Goal: Participate in discussion: Engage in conversation with other users on a specific topic

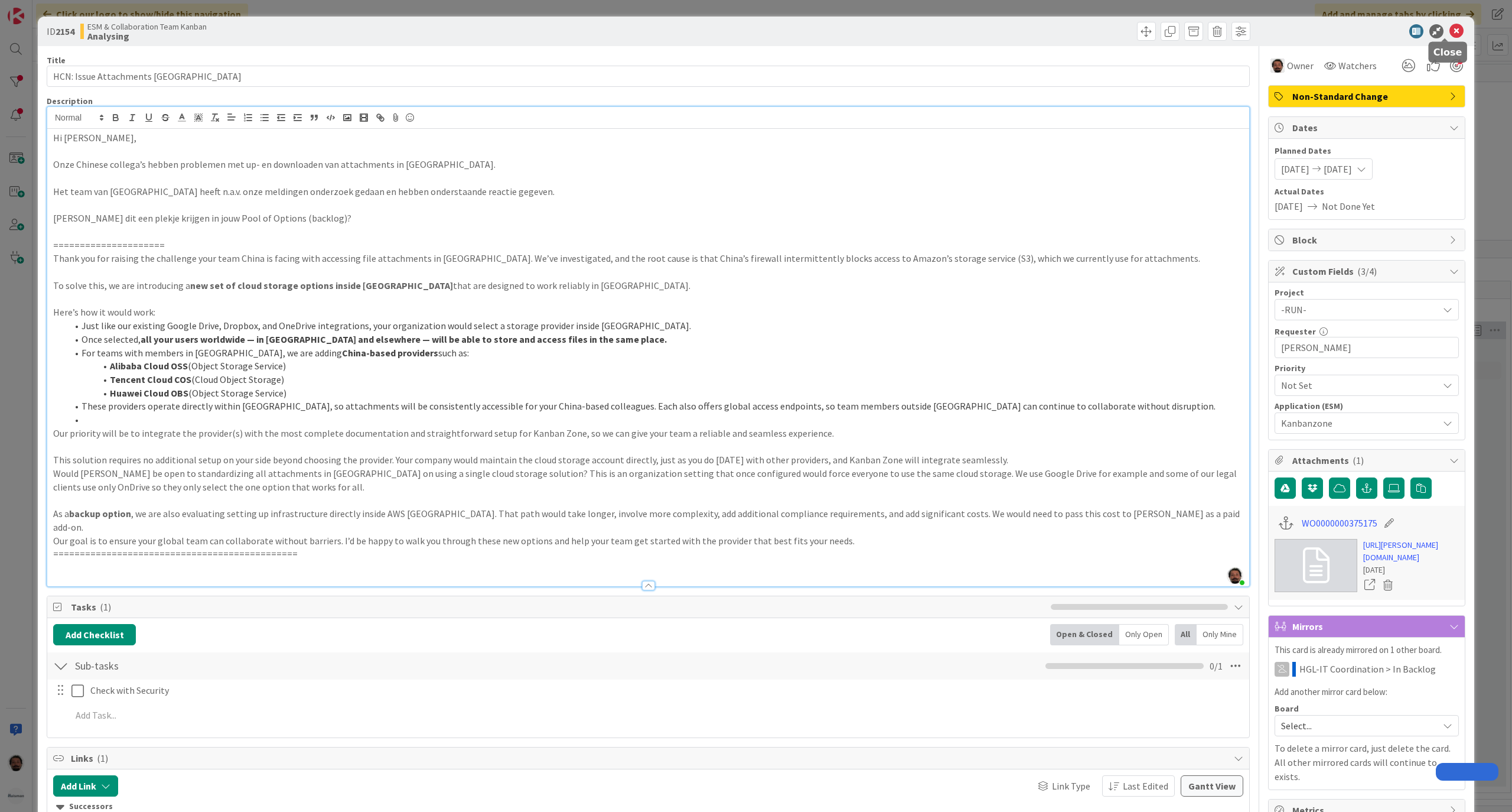
click at [1449, 30] on icon at bounding box center [1456, 31] width 14 height 14
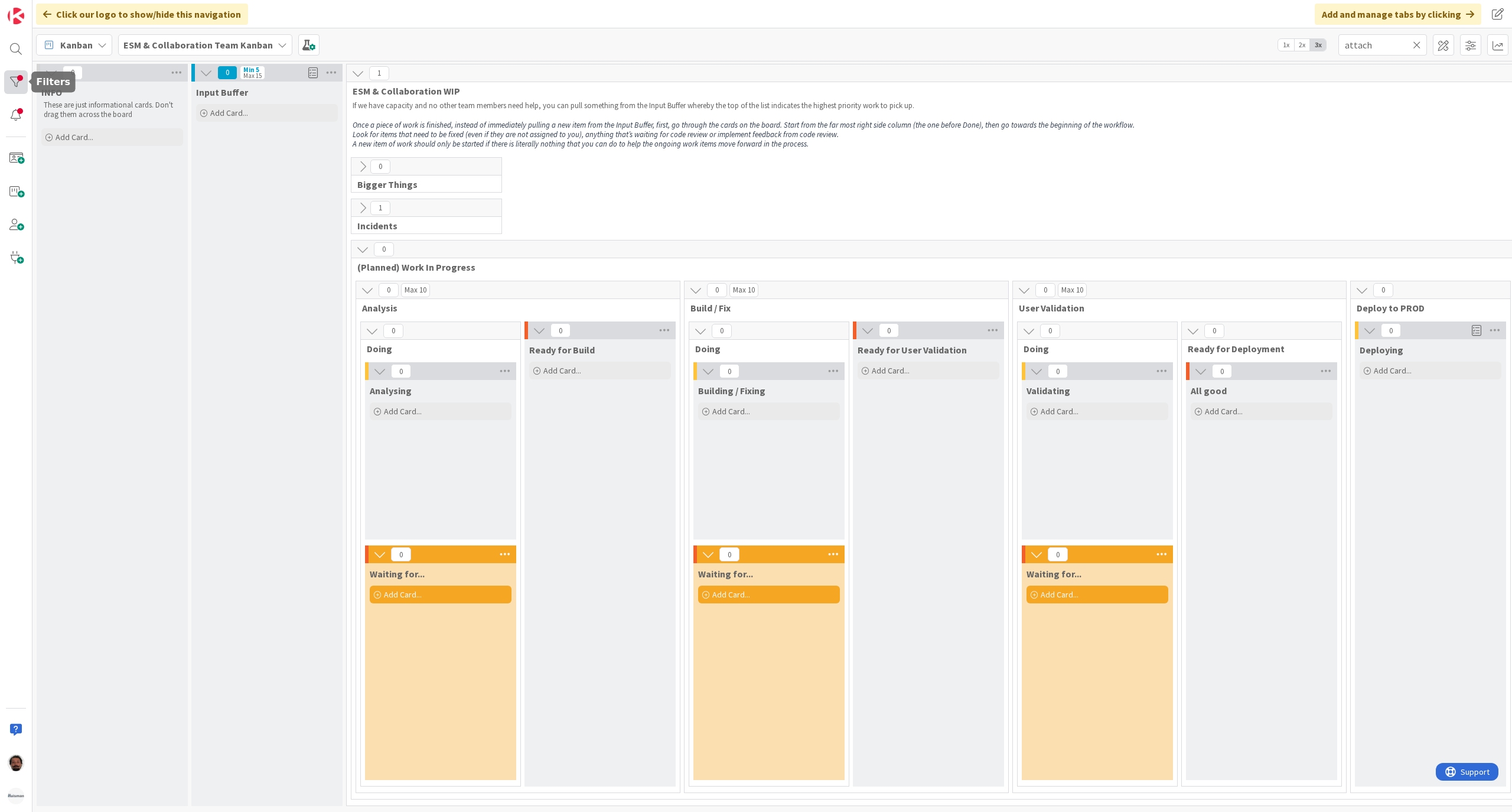
click at [20, 82] on div at bounding box center [16, 82] width 23 height 23
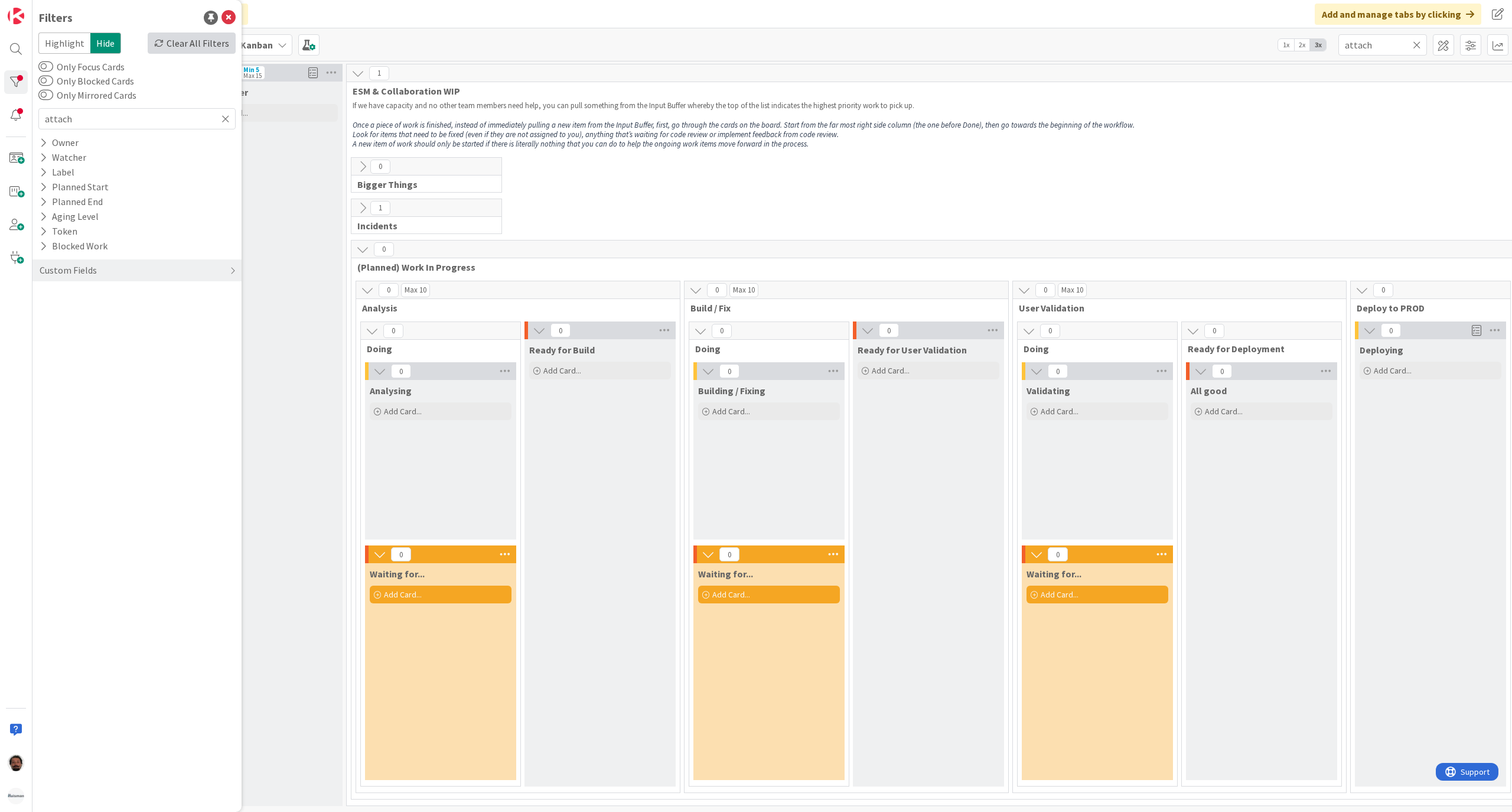
click at [176, 38] on div "Clear All Filters" at bounding box center [192, 43] width 88 height 21
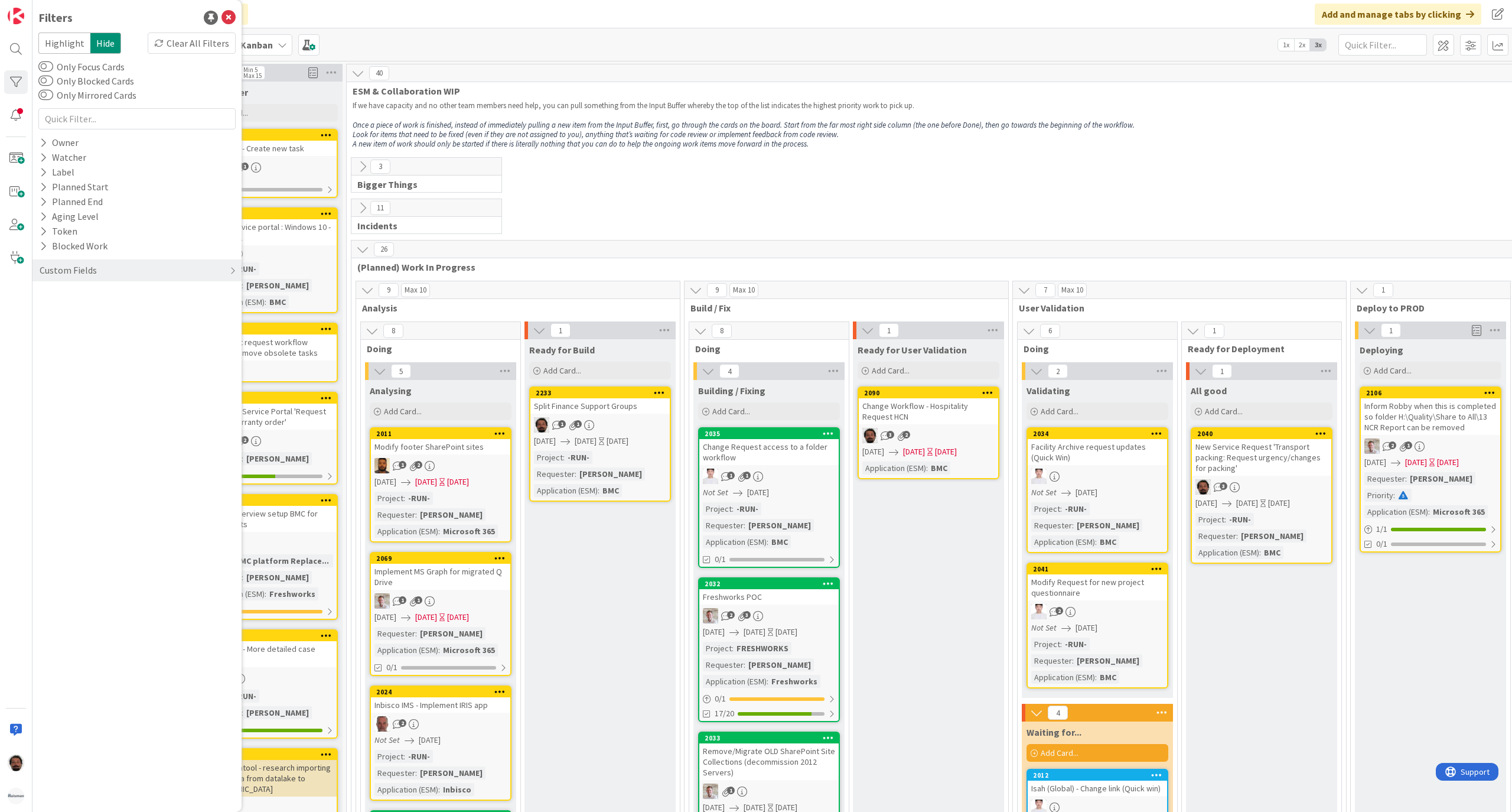
click at [509, 38] on div "Kanban My Zone Organization Select a single board Kanban List (Bulk Actions) Me…" at bounding box center [772, 45] width 1480 height 32
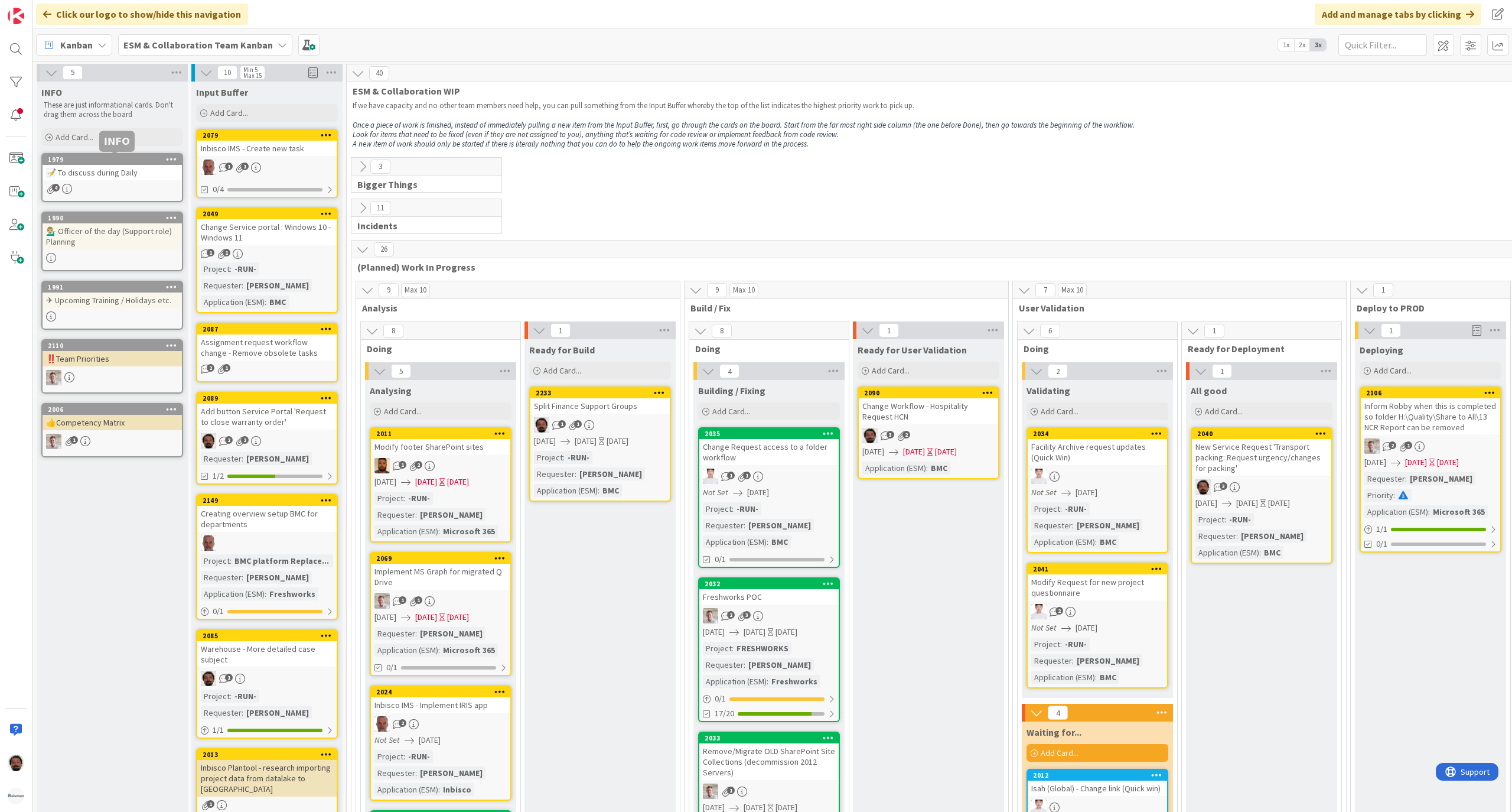
click at [134, 161] on div "1979" at bounding box center [115, 159] width 134 height 8
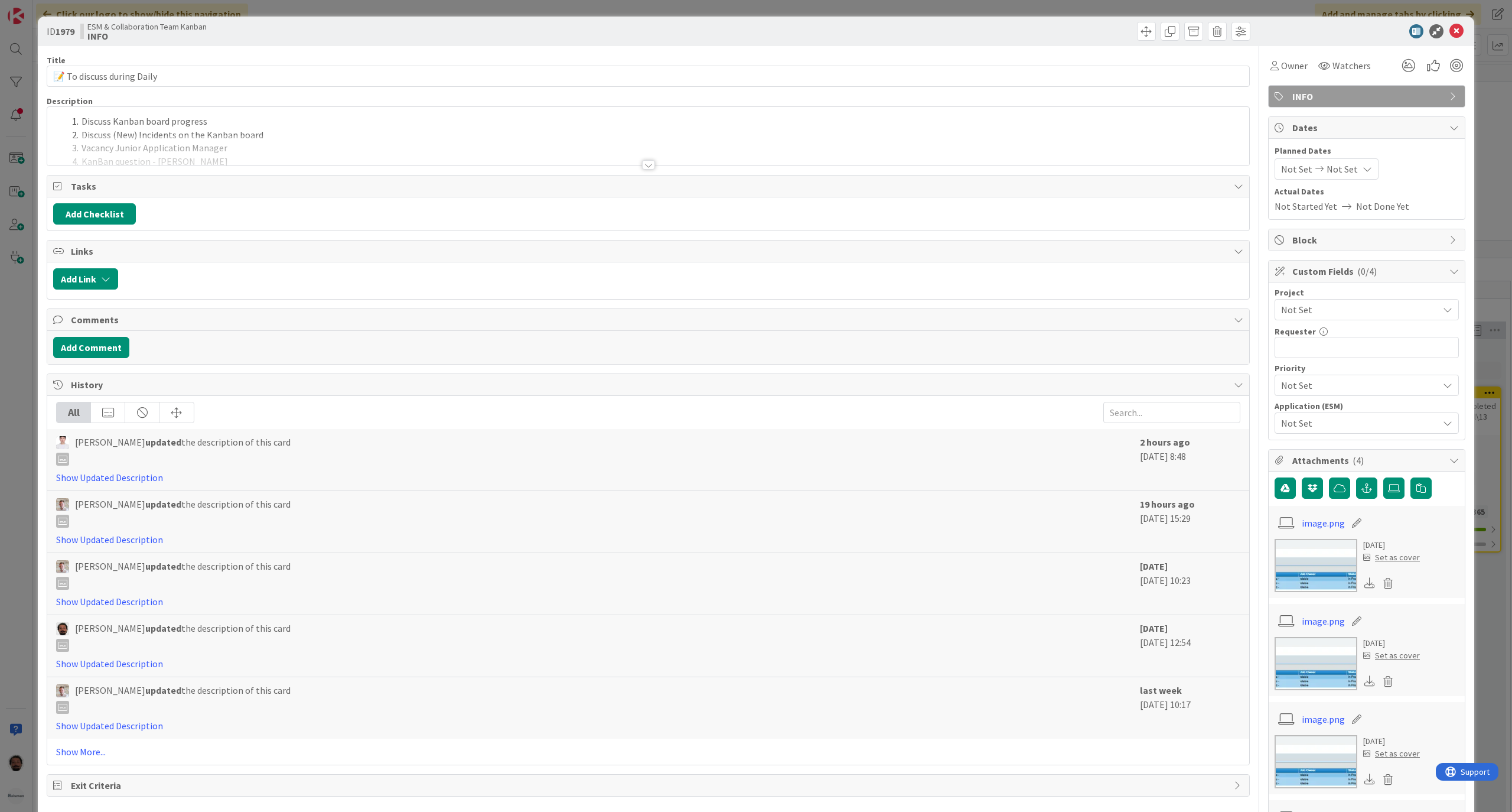
click at [448, 169] on div "Title 26 / 128 📝 To discuss during Daily Description Discuss Kanban board progr…" at bounding box center [648, 549] width 1203 height 1006
click at [642, 164] on div at bounding box center [648, 165] width 13 height 10
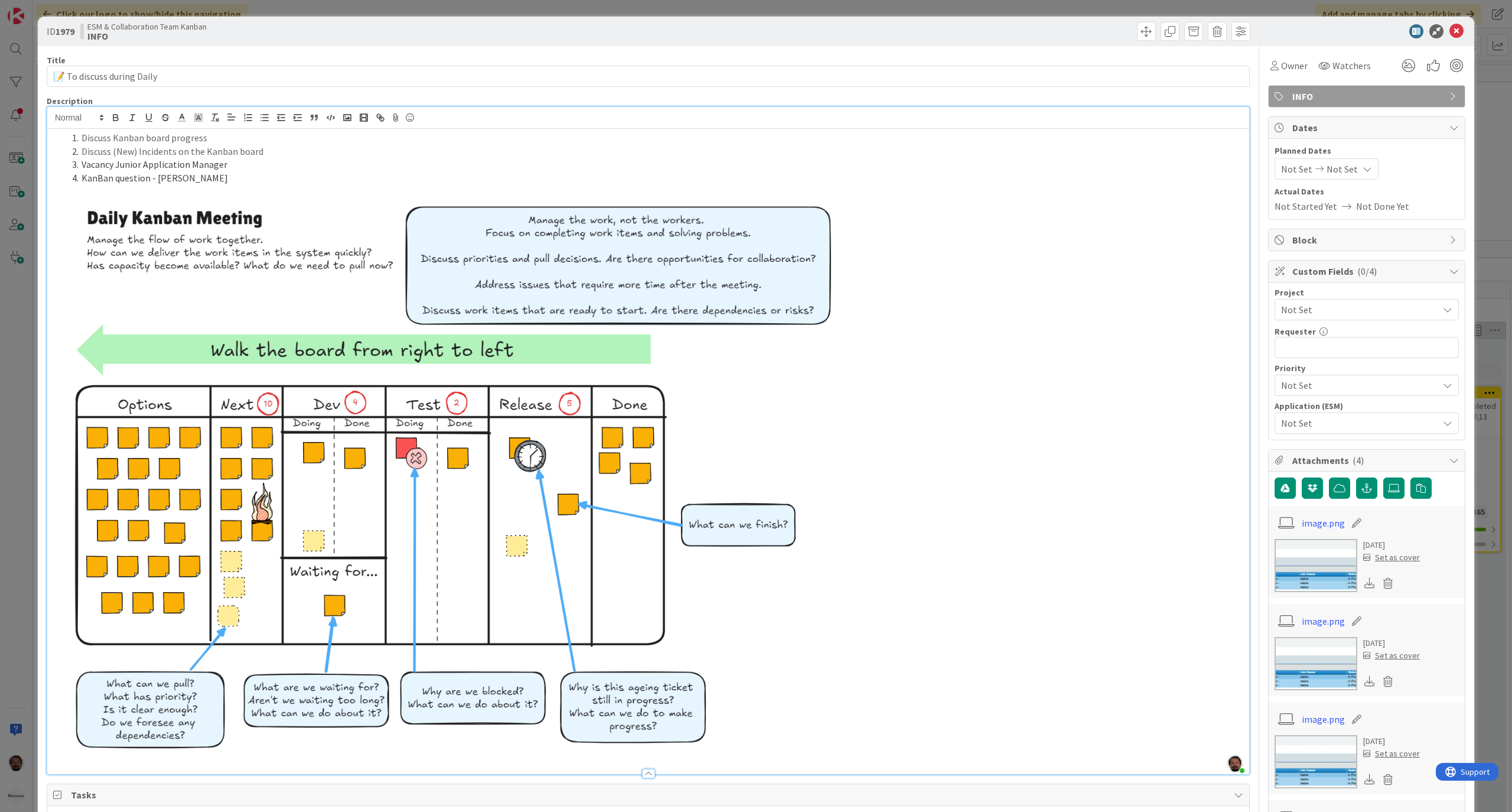
click at [256, 185] on li "KanBan question - [PERSON_NAME]" at bounding box center [655, 177] width 1176 height 13
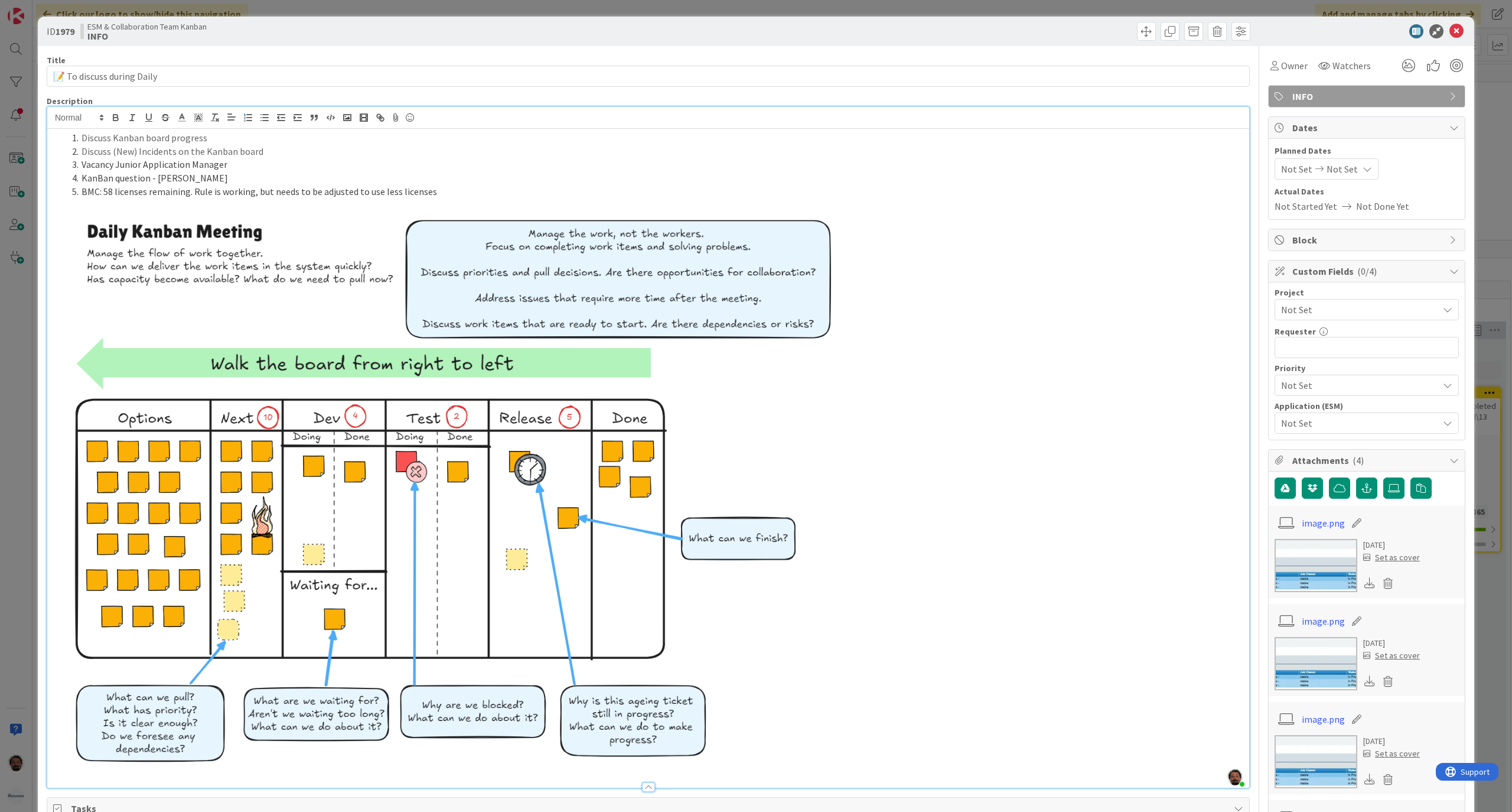
click at [97, 194] on li "BMC: 58 licenses remaining. Rule is working, but needs to be adjusted to use le…" at bounding box center [655, 192] width 1176 height 13
click at [90, 194] on li "BCM: 58 licenses remaining. Rule is working, but needs to be adjusted to use le…" at bounding box center [655, 192] width 1176 height 13
click at [131, 192] on li "BCM: 58 licenses remaining. Rule is working, but needs to be adjusted to use le…" at bounding box center [655, 192] width 1176 height 13
click at [207, 192] on li "BCM: 58 licenses remaining. Rule is working, but needs to be adjusted to use le…" at bounding box center [655, 192] width 1176 height 13
click at [345, 195] on li "BCM: 58 licenses remaining. Rule is working, but needs to be adjusted to use le…" at bounding box center [655, 192] width 1176 height 13
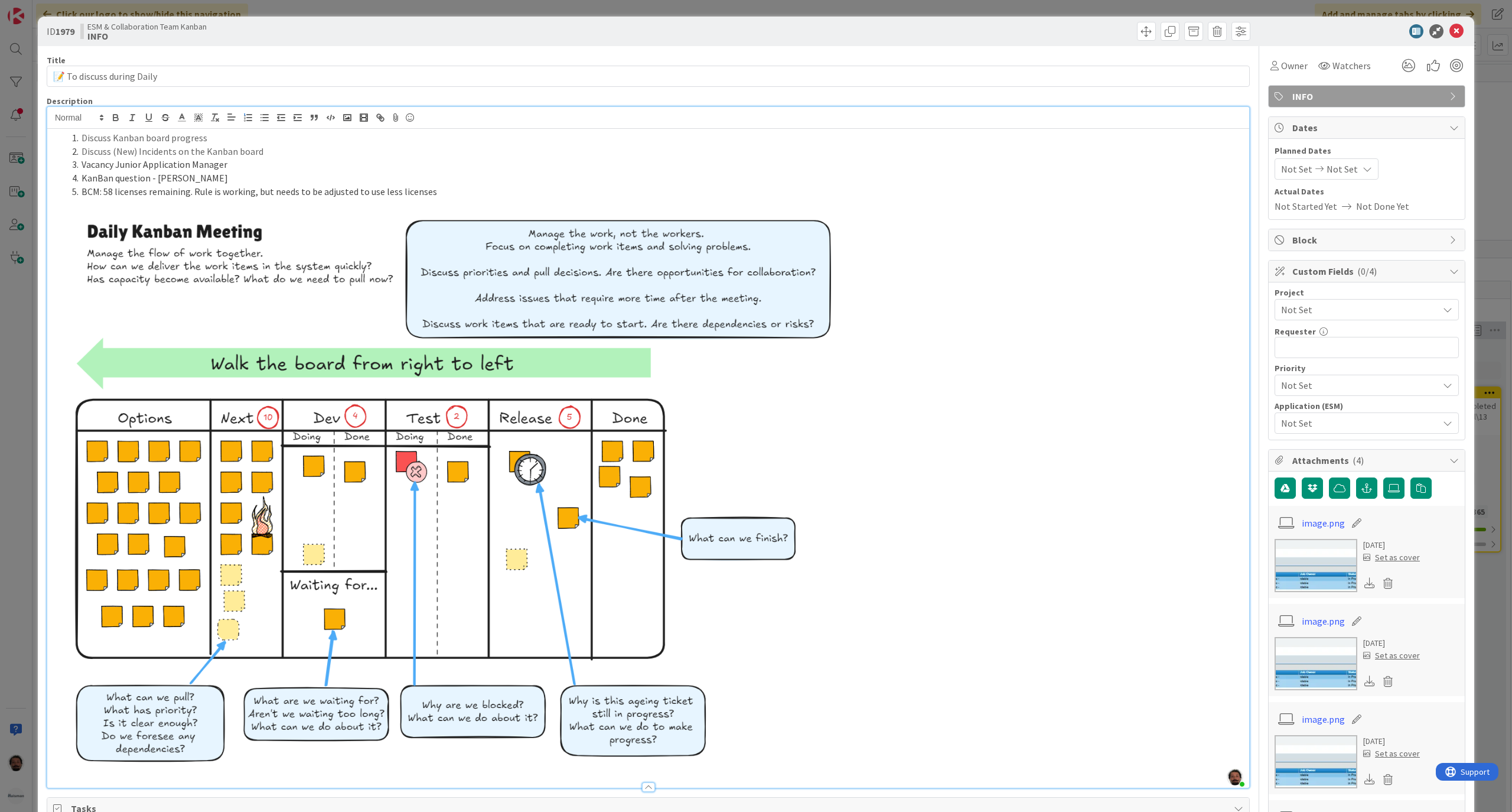
click at [442, 194] on li "BCM: 58 licenses remaining. Rule is working, but needs to be adjusted to use le…" at bounding box center [655, 192] width 1176 height 13
click at [85, 192] on li "BCM: 58 licenses remaining. Rule is working, but needs to be adjusted to use le…" at bounding box center [655, 192] width 1176 height 13
click at [85, 196] on li "BCM: 58 licenses remaining. Rule is working, but needs to be adjusted to use le…" at bounding box center [655, 192] width 1176 height 13
drag, startPoint x: 84, startPoint y: 192, endPoint x: 92, endPoint y: 193, distance: 8.1
click at [92, 193] on li "BCM: 58 licenses remaining. Rule is working, but needs to be adjusted to use le…" at bounding box center [655, 192] width 1176 height 13
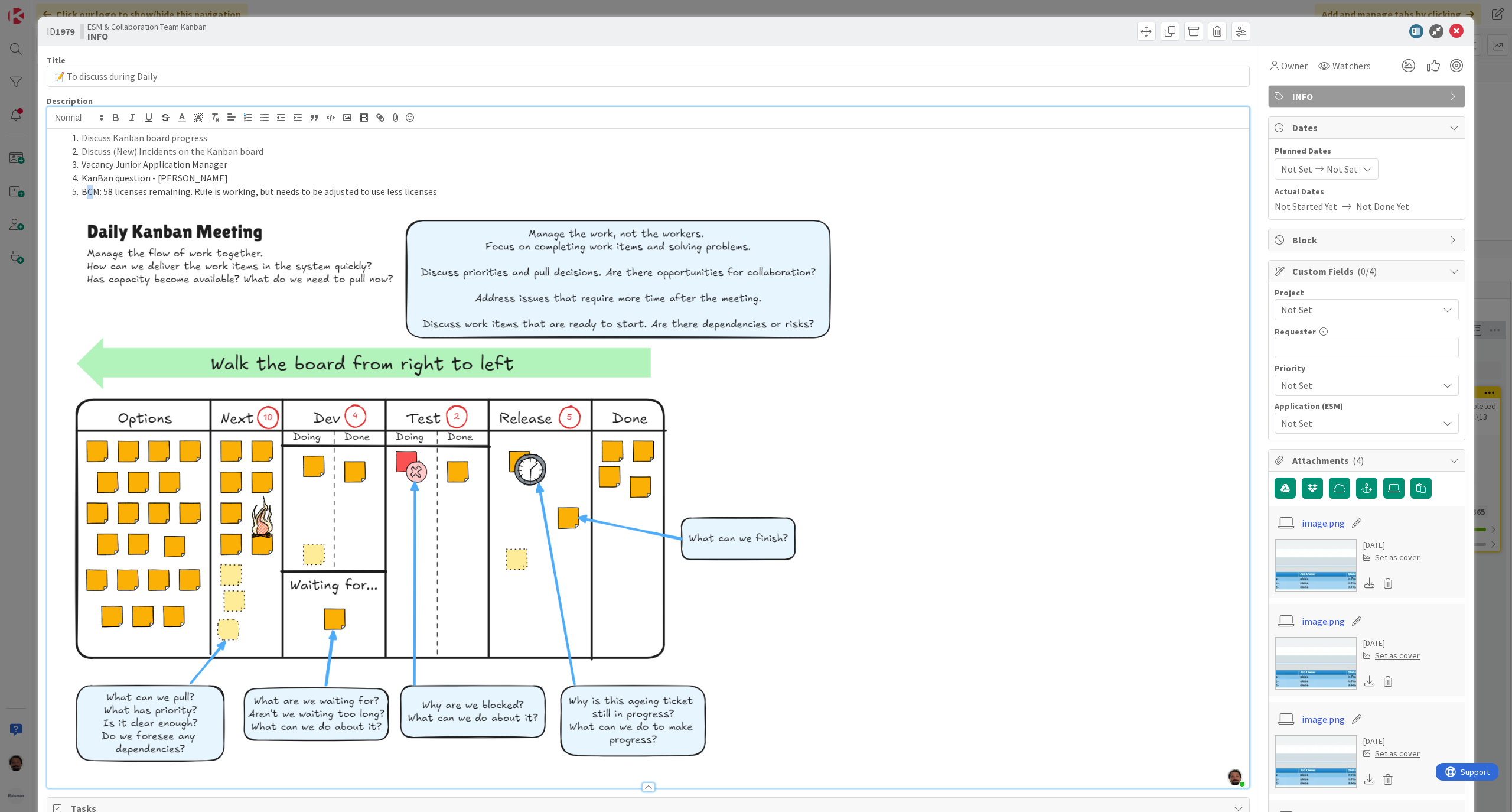
click at [92, 193] on li "BCM: 58 licenses remaining. Rule is working, but needs to be adjusted to use le…" at bounding box center [655, 192] width 1176 height 13
click at [97, 189] on li "BCM: 58 licenses remaining. Rule is working, but needs to be adjusted to use le…" at bounding box center [655, 192] width 1176 height 13
click at [432, 189] on li "BCM: 58 licenses remaining. Rule is working, but needs to be adjusted to use le…" at bounding box center [655, 192] width 1176 height 13
click at [84, 193] on li "BCM: 58 licenses remaining. Rule is working, but needs to be adjusted to use le…" at bounding box center [655, 192] width 1176 height 13
drag, startPoint x: 84, startPoint y: 192, endPoint x: 96, endPoint y: 193, distance: 12.0
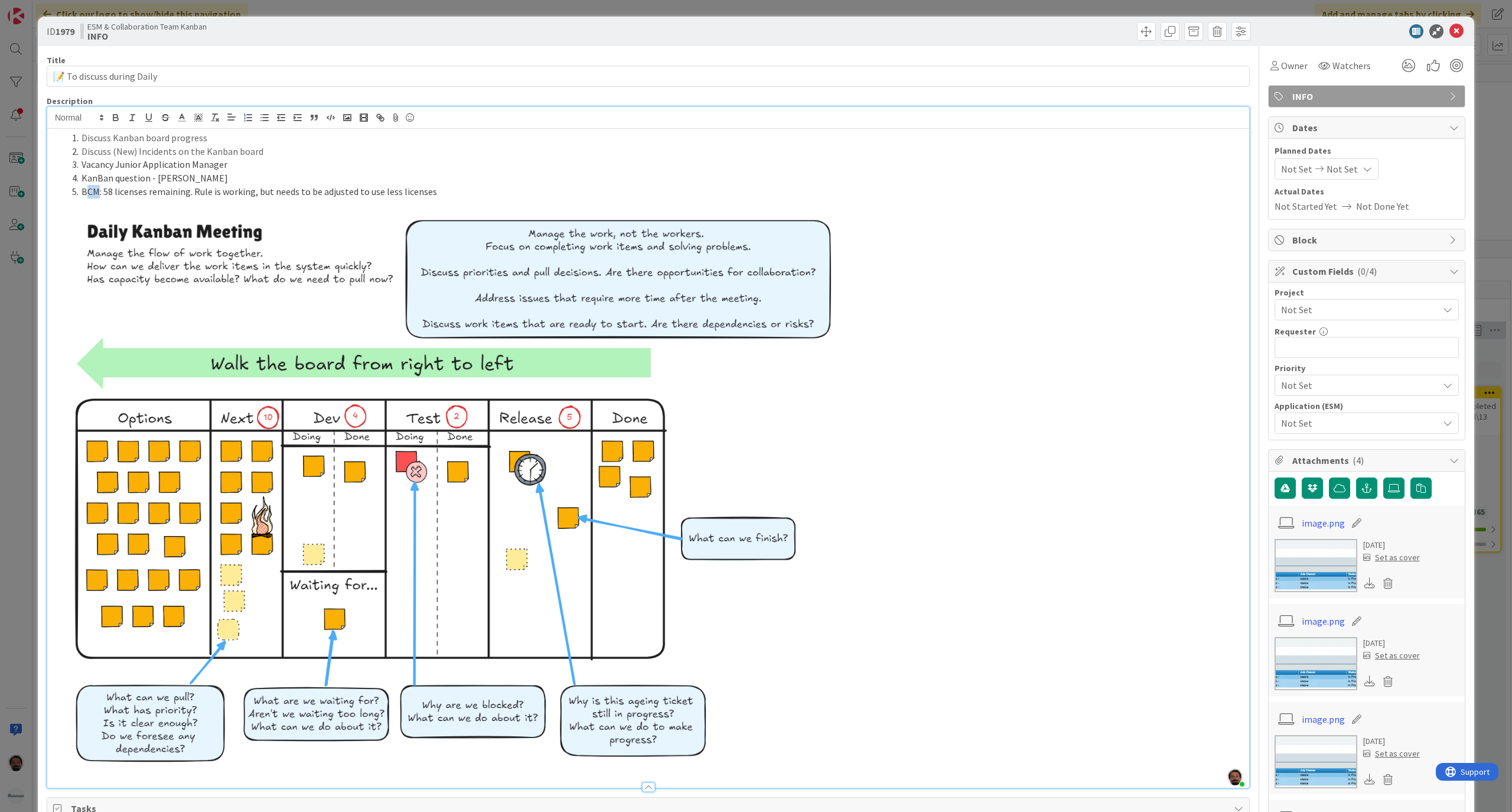
click at [96, 193] on li "BCM: 58 licenses remaining. Rule is working, but needs to be adjusted to use le…" at bounding box center [655, 192] width 1176 height 13
click at [507, 193] on li "BCM: 58 licenses remaining. Rule is working, but needs to be adjusted to use le…" at bounding box center [655, 192] width 1176 height 13
click at [1449, 32] on icon at bounding box center [1456, 31] width 14 height 14
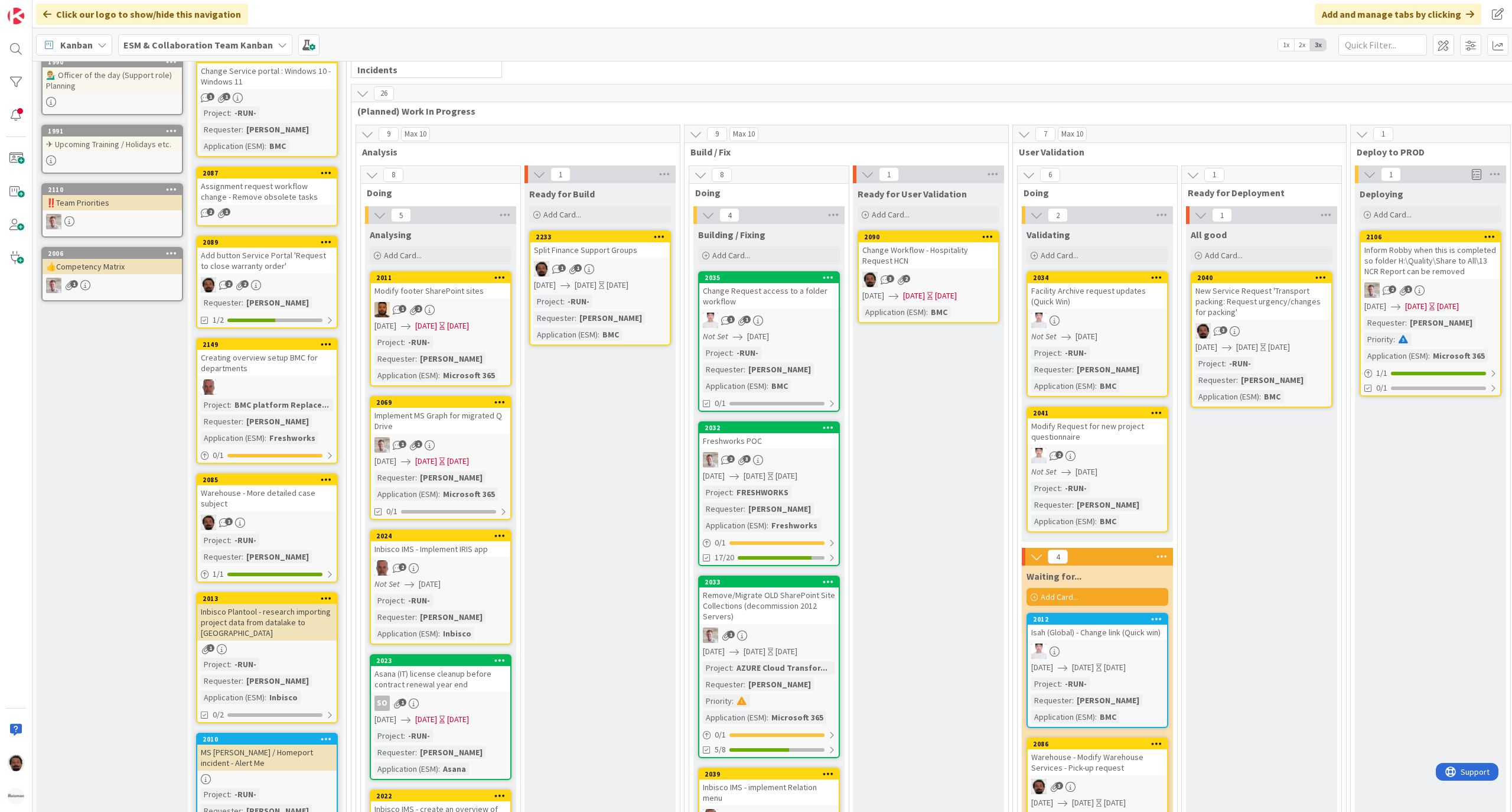
scroll to position [158, 0]
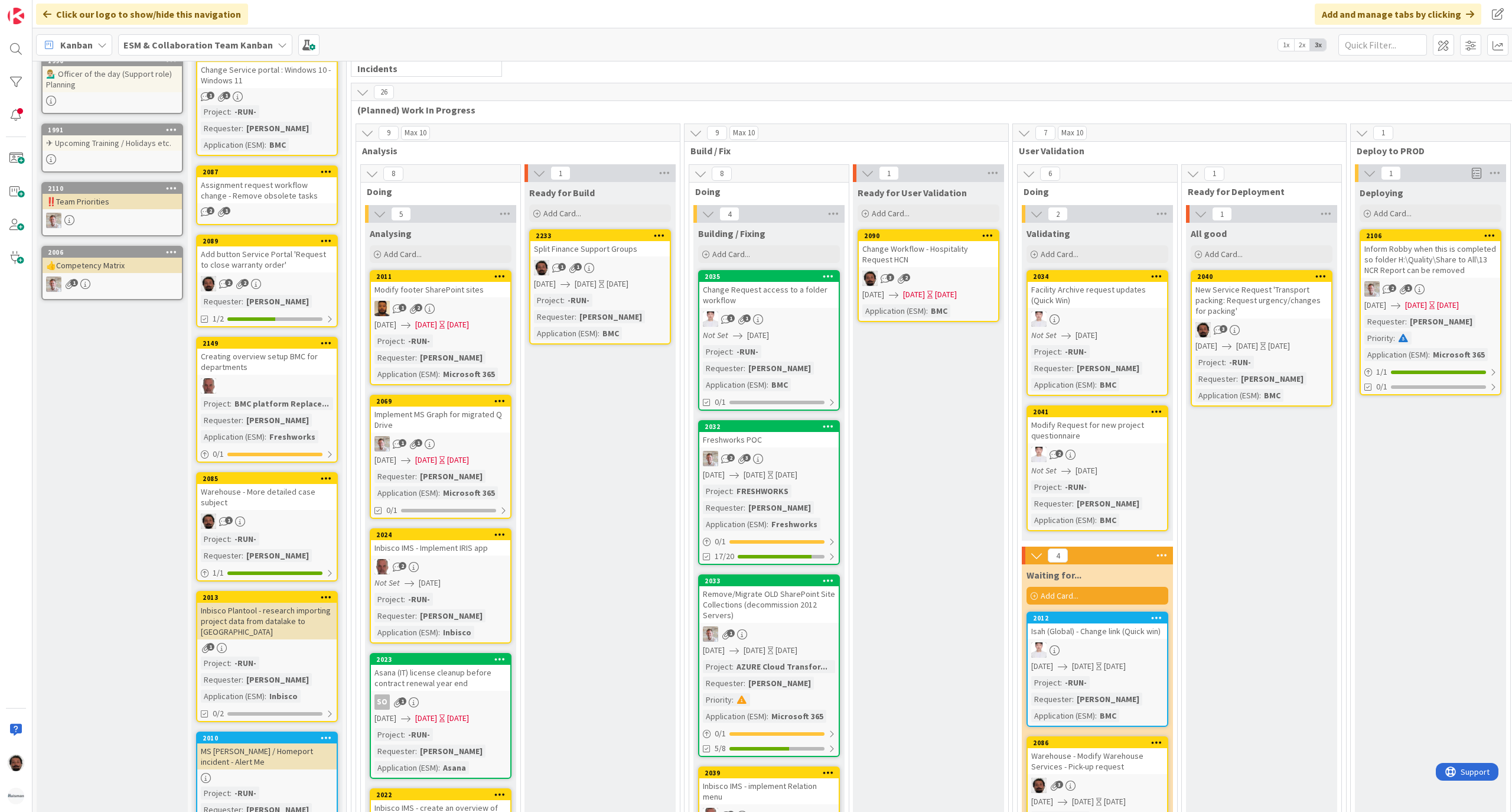
click at [665, 76] on div "11 Incidents Each day someone has the role officer of the day and is responsibl…" at bounding box center [933, 62] width 1168 height 41
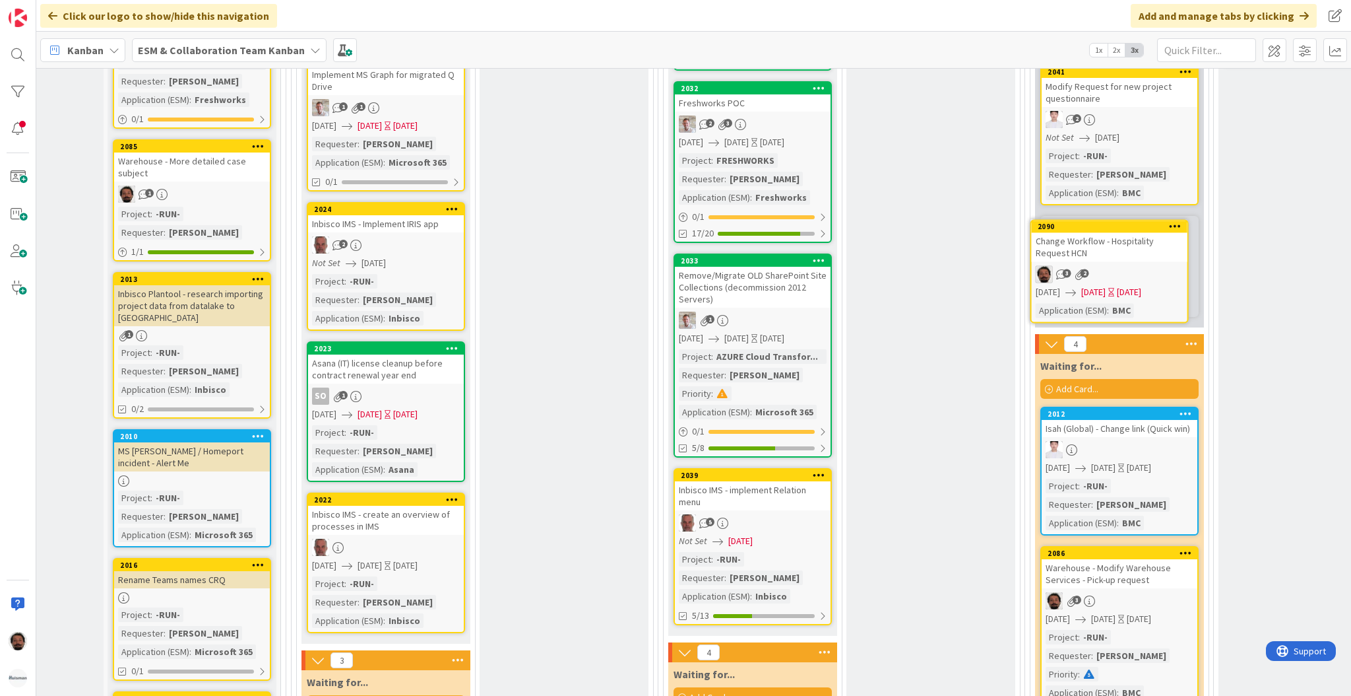
scroll to position [560, 106]
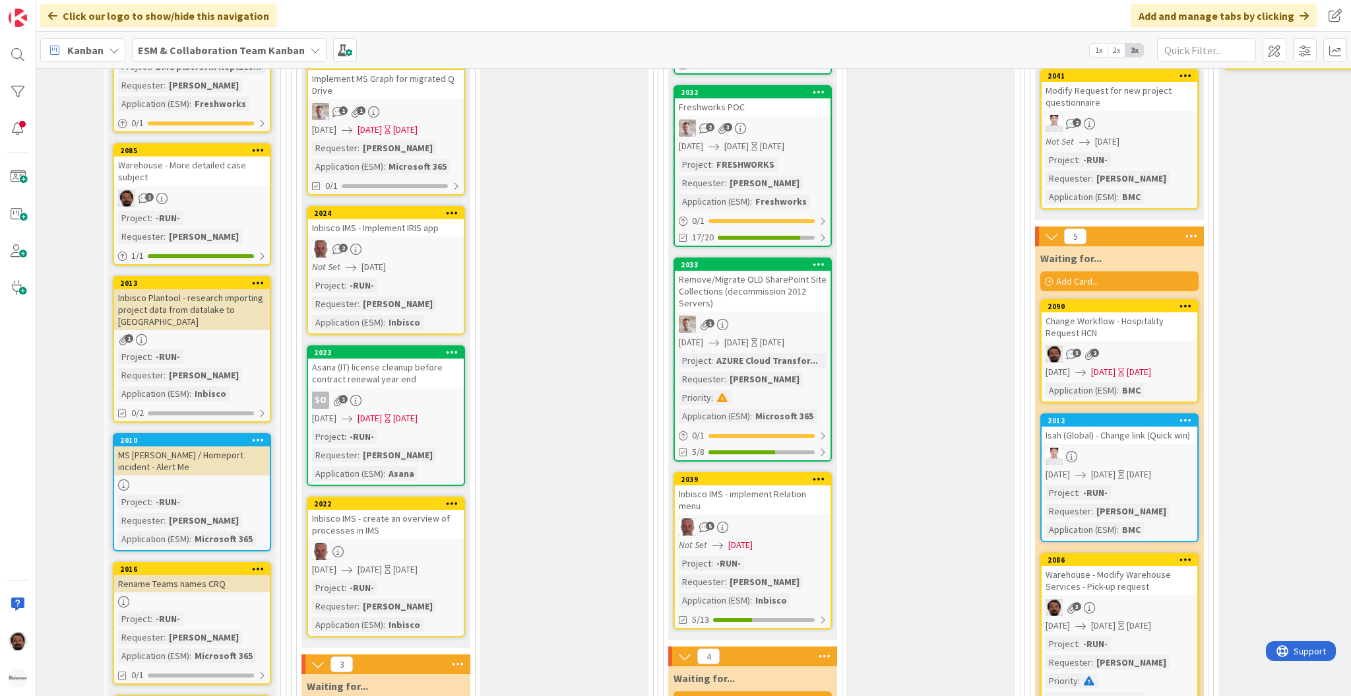
click at [1154, 368] on div "[DATE] [DATE] [DATE]" at bounding box center [1122, 372] width 152 height 14
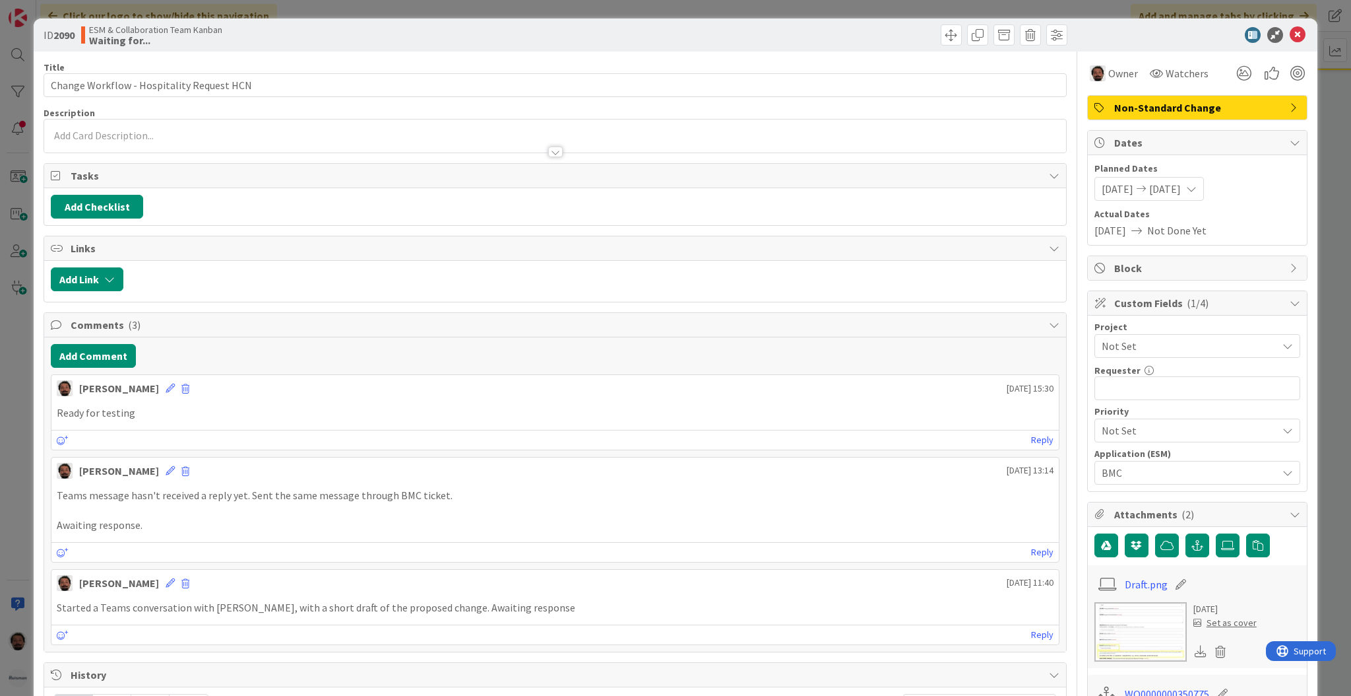
click at [1181, 193] on span "[DATE]" at bounding box center [1166, 189] width 32 height 16
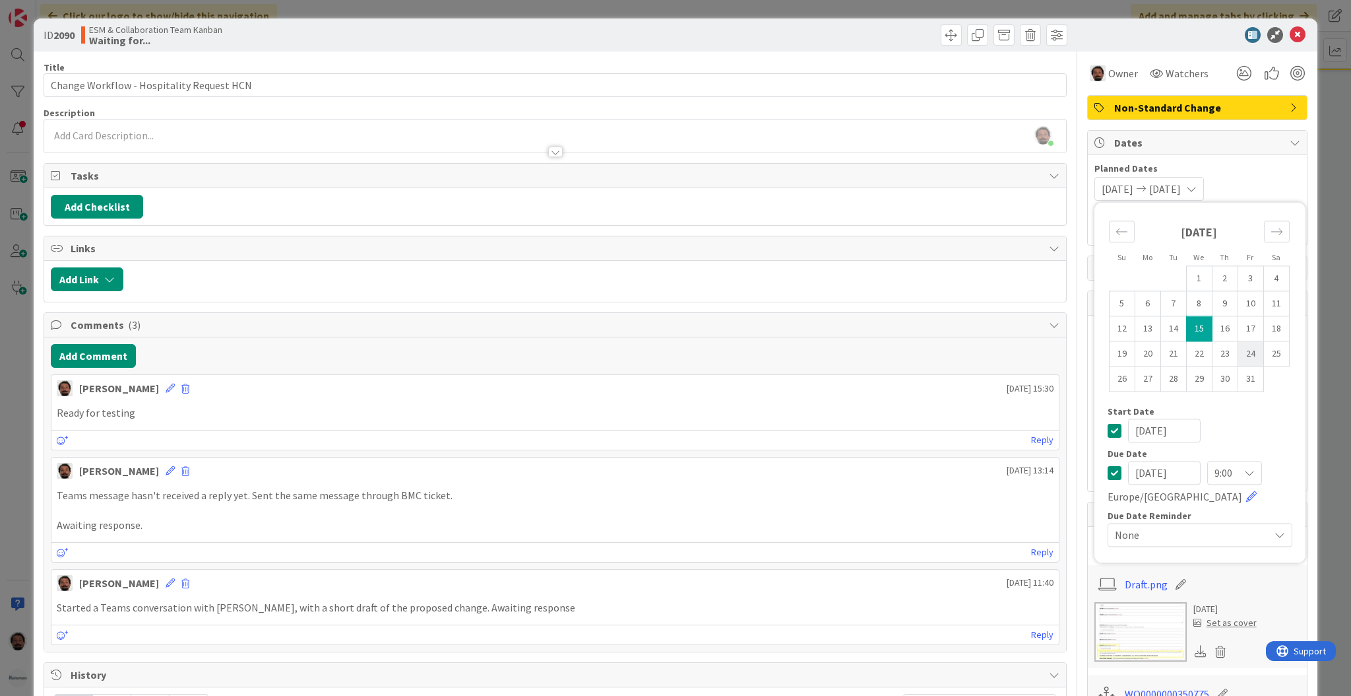
click at [1238, 351] on td "24" at bounding box center [1251, 353] width 26 height 25
type input "[DATE]"
click at [1238, 351] on td "24" at bounding box center [1251, 353] width 26 height 25
type input "[DATE]"
click at [1238, 351] on td "24" at bounding box center [1251, 353] width 26 height 25
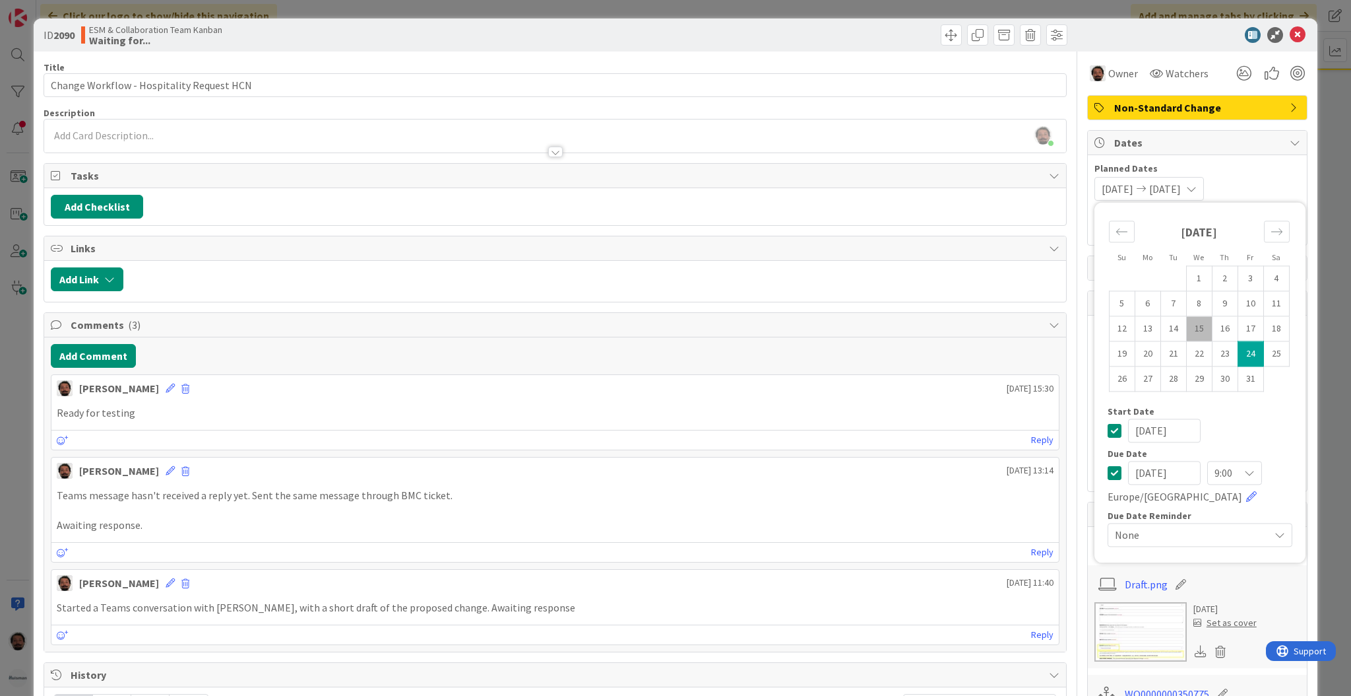
click at [203, 137] on div "[PERSON_NAME] just joined" at bounding box center [555, 135] width 1022 height 33
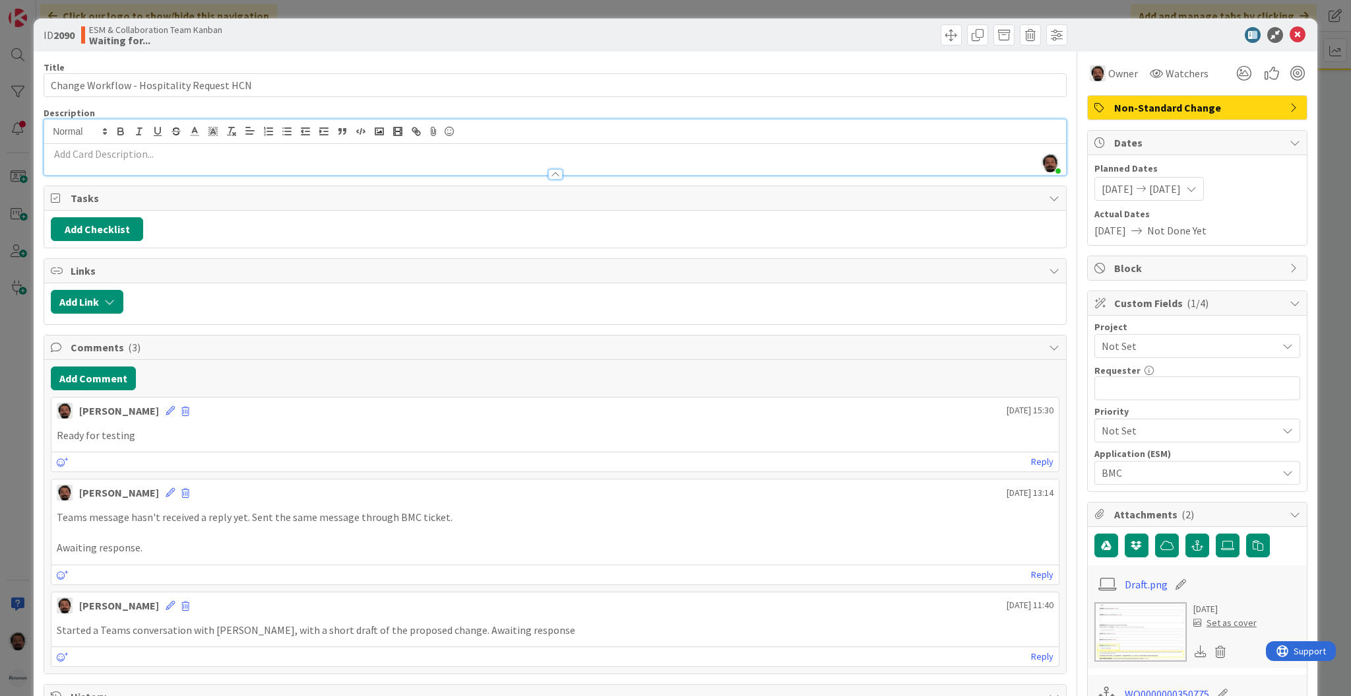
click at [188, 160] on p at bounding box center [555, 153] width 1009 height 15
click at [83, 369] on button "Add Comment" at bounding box center [93, 378] width 85 height 24
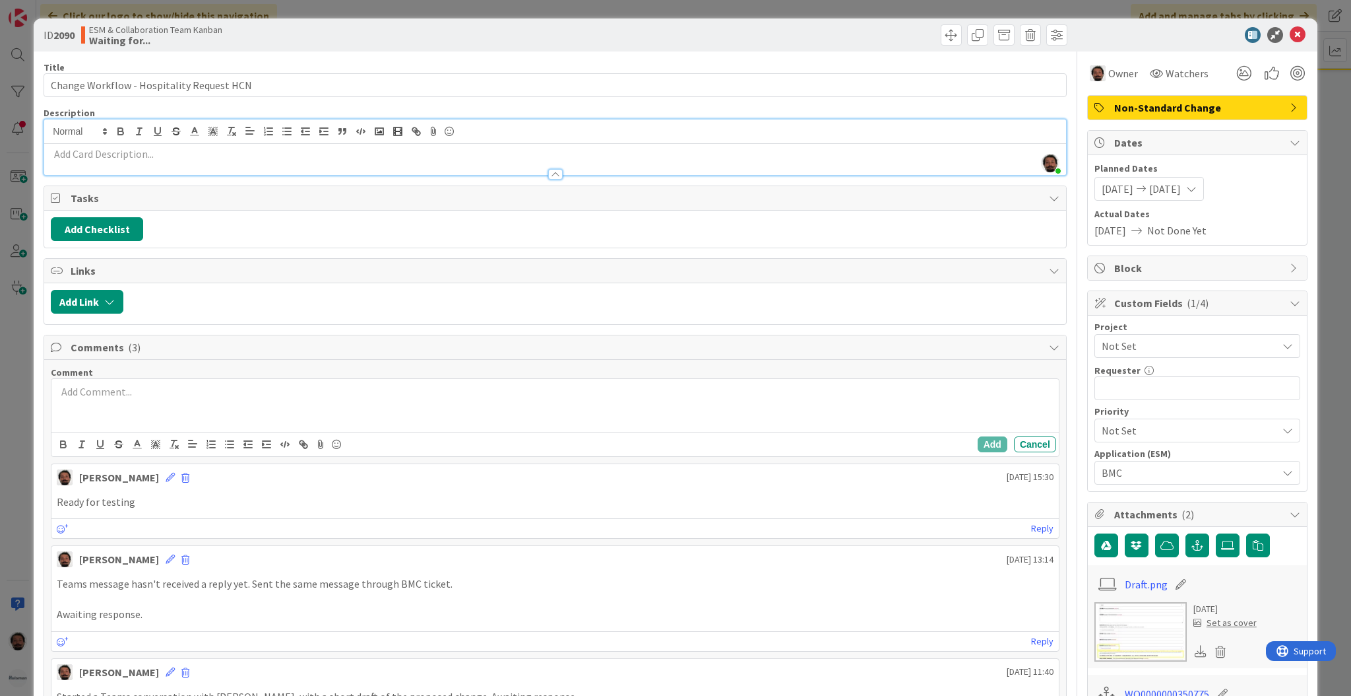
click at [212, 403] on div at bounding box center [555, 405] width 1008 height 53
click at [412, 430] on div "Service request has been exported from DEV to [GEOGRAPHIC_DATA]. Notified [PERS…" at bounding box center [555, 406] width 1008 height 55
click at [987, 446] on button "Add" at bounding box center [993, 447] width 30 height 16
